Goal: Communication & Community: Answer question/provide support

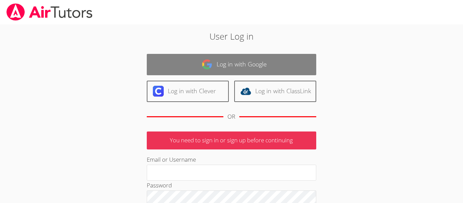
click at [265, 68] on link "Log in with Google" at bounding box center [232, 64] width 170 height 21
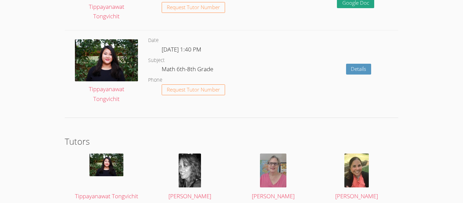
scroll to position [938, 0]
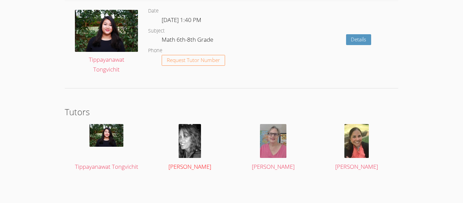
click at [206, 140] on div at bounding box center [190, 141] width 70 height 34
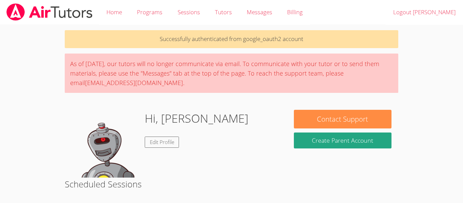
scroll to position [926, 0]
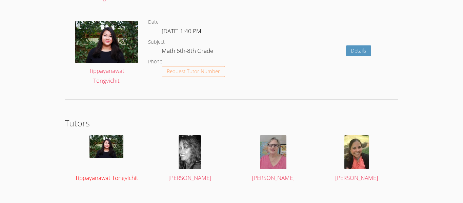
click at [118, 142] on img at bounding box center [107, 146] width 34 height 23
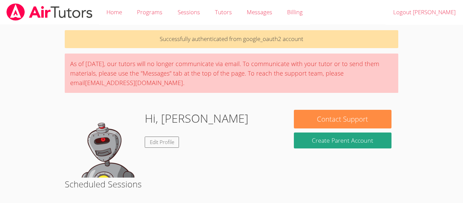
scroll to position [926, 0]
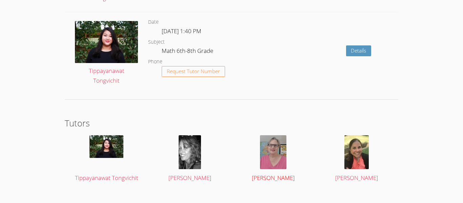
click at [280, 150] on img at bounding box center [273, 152] width 26 height 34
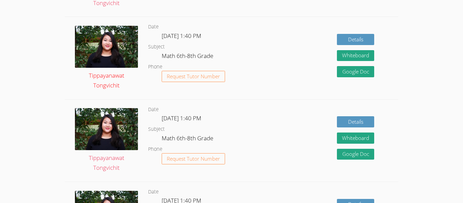
scroll to position [256, 0]
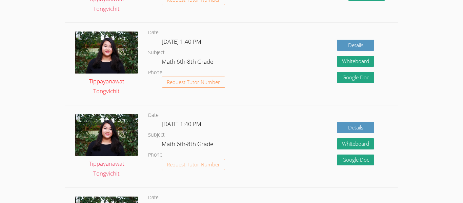
click at [116, 47] on img at bounding box center [106, 53] width 63 height 42
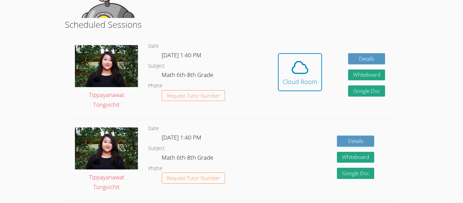
scroll to position [153, 0]
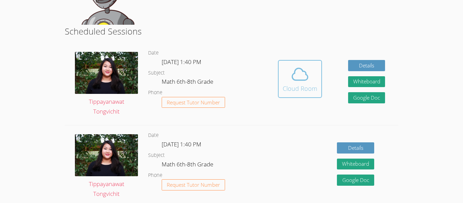
click at [317, 77] on button "Cloud Room" at bounding box center [300, 79] width 44 height 38
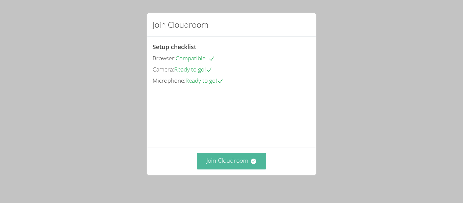
click at [232, 164] on button "Join Cloudroom" at bounding box center [232, 161] width 70 height 17
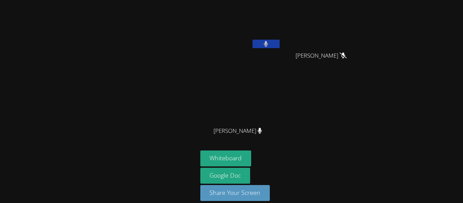
click at [266, 42] on icon at bounding box center [266, 44] width 4 height 6
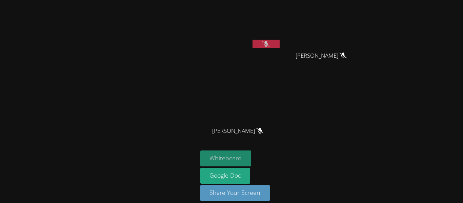
click at [212, 160] on button "Whiteboard" at bounding box center [225, 159] width 51 height 16
